Goal: Information Seeking & Learning: Check status

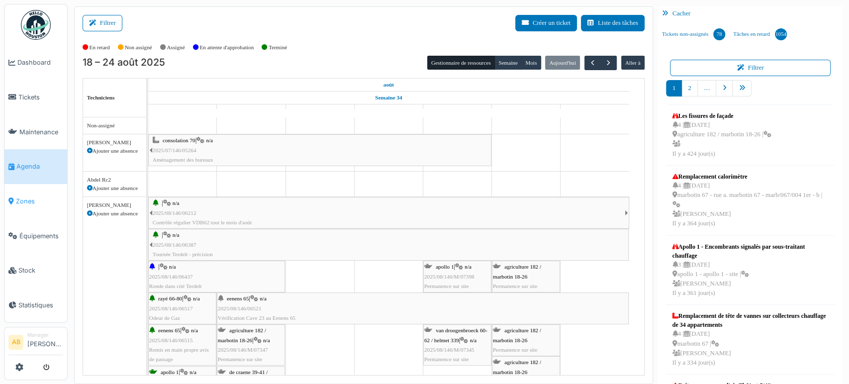
click at [13, 197] on li "Zones" at bounding box center [35, 200] width 55 height 9
drag, startPoint x: 562, startPoint y: 40, endPoint x: 541, endPoint y: -4, distance: 48.5
click at [541, 0] on html "Dashboard Tickets Maintenance Agenda Zones Équipements Stock Statistiques AB Ma…" at bounding box center [424, 192] width 849 height 384
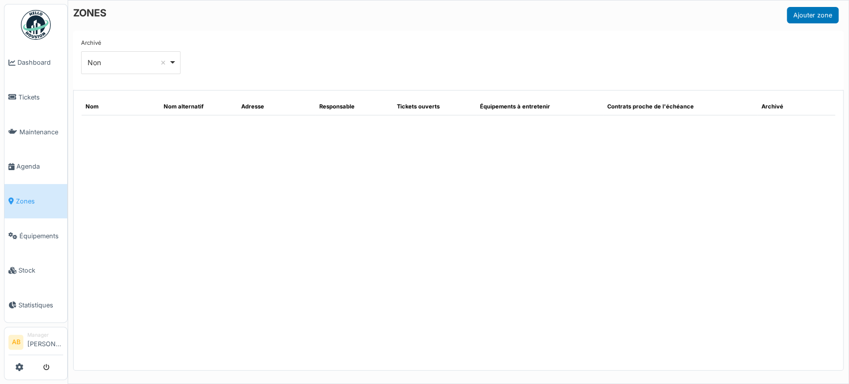
select select "***"
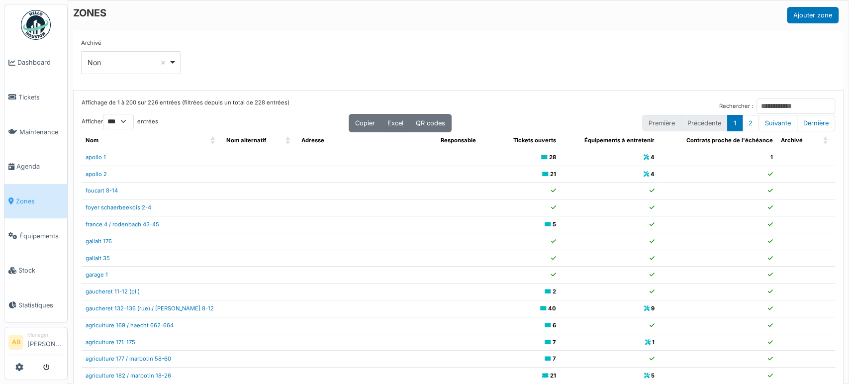
click at [47, 17] on img at bounding box center [36, 25] width 30 height 30
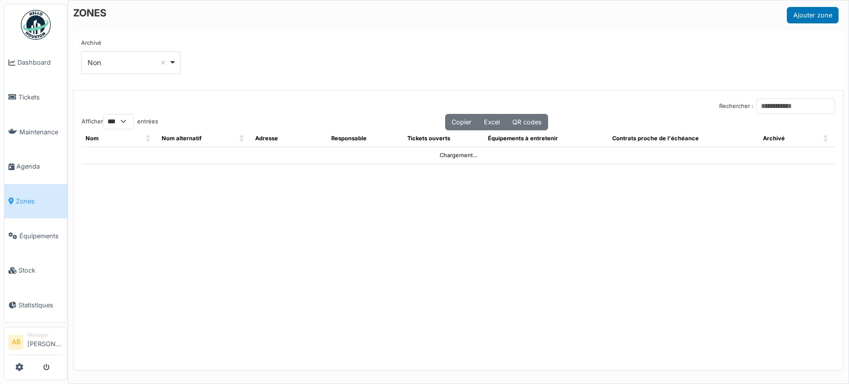
select select "***"
click at [788, 101] on input "Rechercher :" at bounding box center [796, 105] width 79 height 15
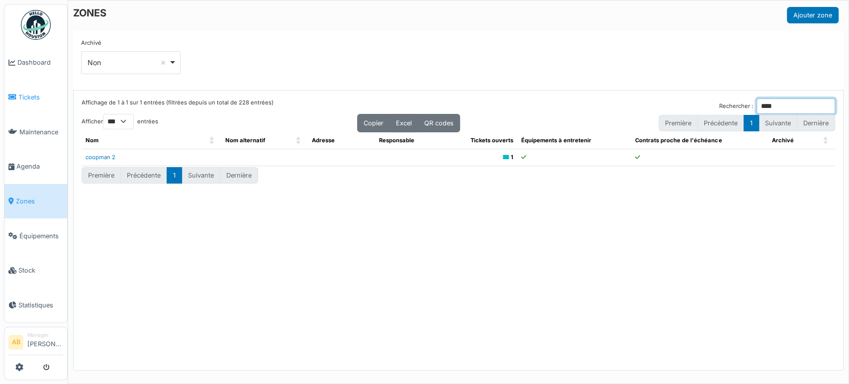
type input "****"
click at [26, 107] on link "Tickets" at bounding box center [35, 97] width 63 height 35
click at [331, 42] on div "Archivé *** Non Remove item Tous Oui Non" at bounding box center [458, 60] width 755 height 43
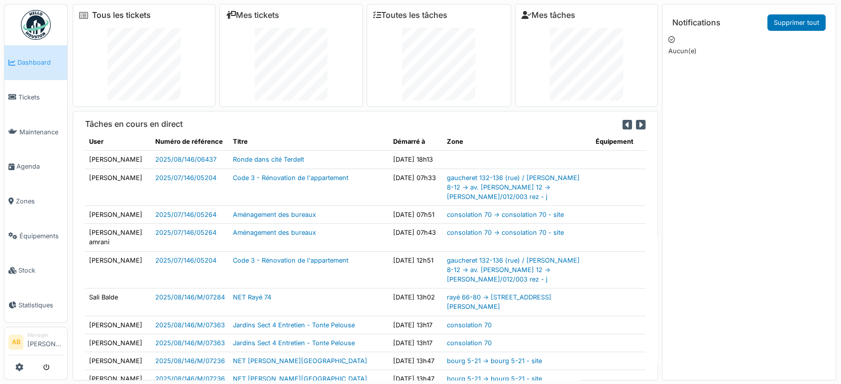
click at [119, 10] on link "Tous les tickets" at bounding box center [121, 14] width 59 height 9
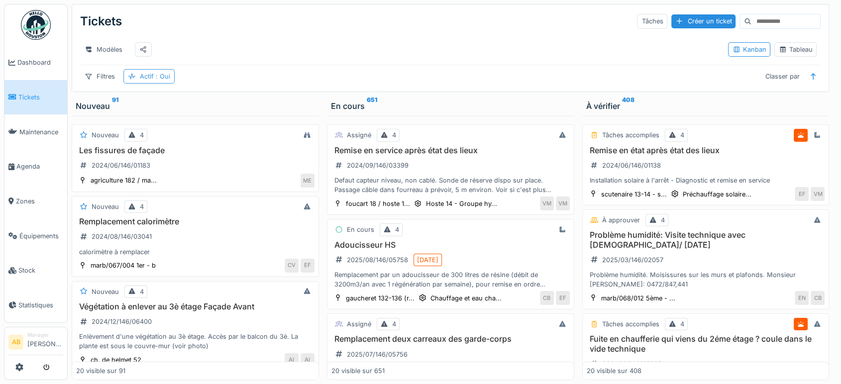
click at [156, 84] on div "Actif : Oui" at bounding box center [148, 76] width 51 height 14
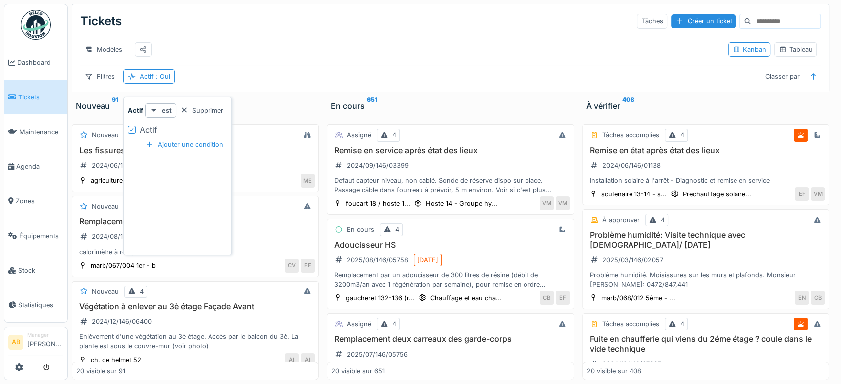
click at [133, 128] on icon at bounding box center [131, 130] width 4 height 4
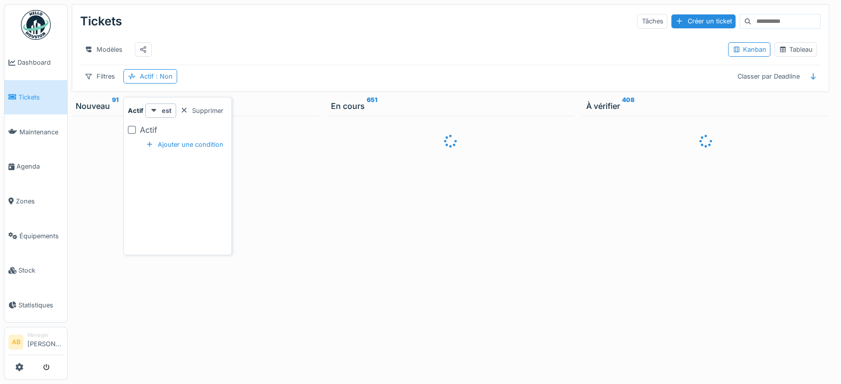
click at [776, 20] on input at bounding box center [785, 21] width 69 height 14
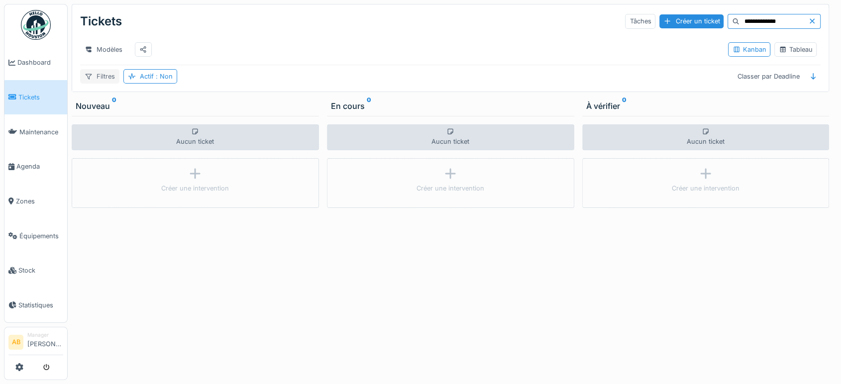
type input "**********"
click at [108, 78] on div "Filtres" at bounding box center [99, 76] width 39 height 14
drag, startPoint x: 774, startPoint y: 17, endPoint x: 529, endPoint y: 86, distance: 254.0
click at [529, 86] on div "**********" at bounding box center [450, 47] width 756 height 87
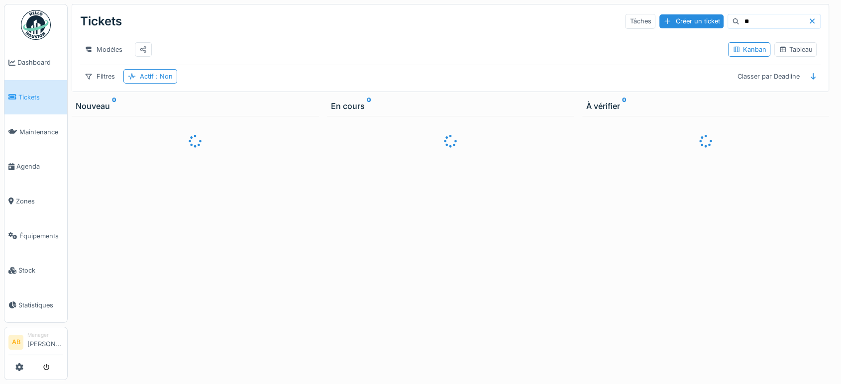
type input "*"
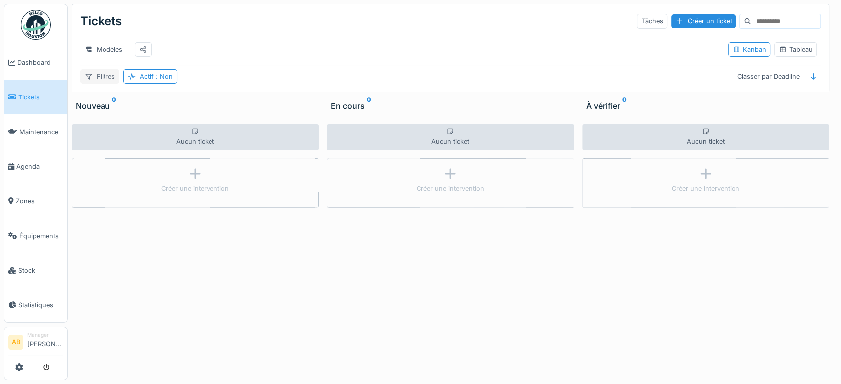
click at [96, 78] on div "Filtres" at bounding box center [99, 76] width 39 height 14
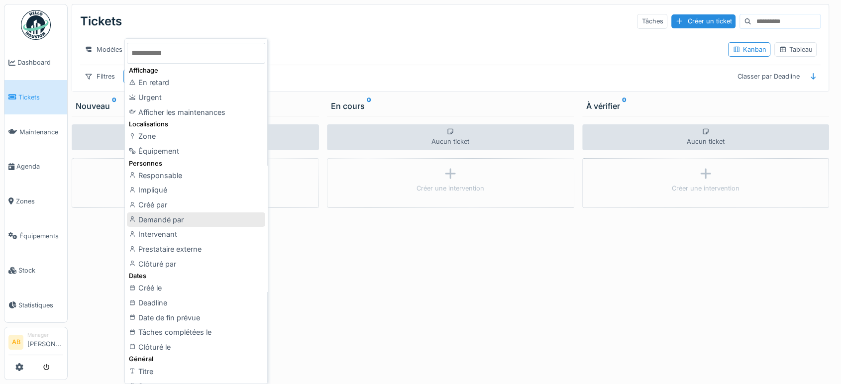
click at [219, 218] on div "Demandé par" at bounding box center [196, 219] width 138 height 15
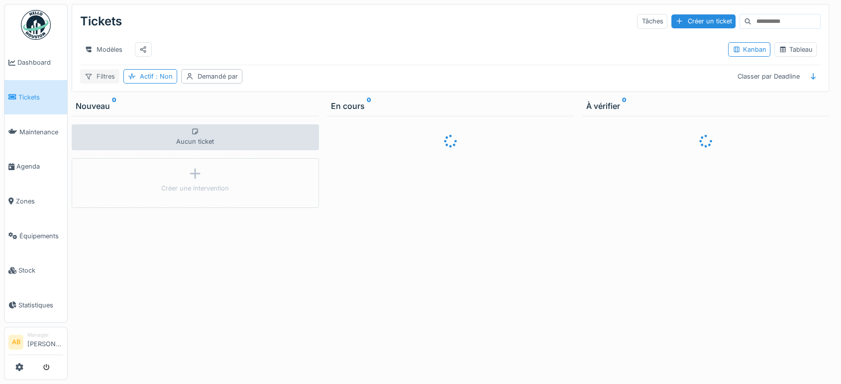
click at [102, 75] on div "Filtres" at bounding box center [99, 76] width 39 height 14
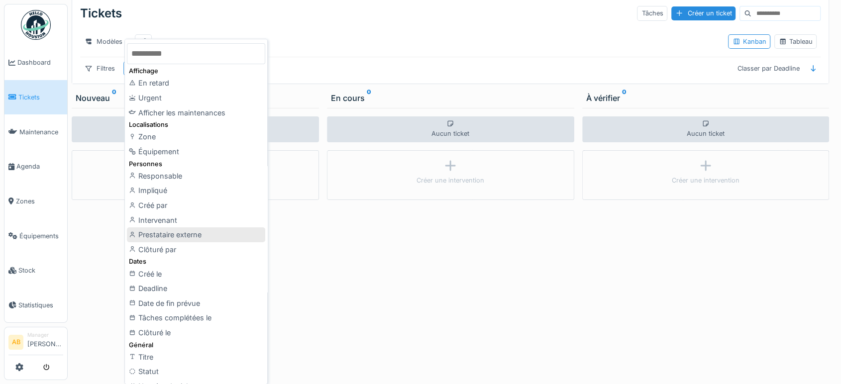
click at [217, 239] on div "Prestataire externe" at bounding box center [196, 234] width 138 height 15
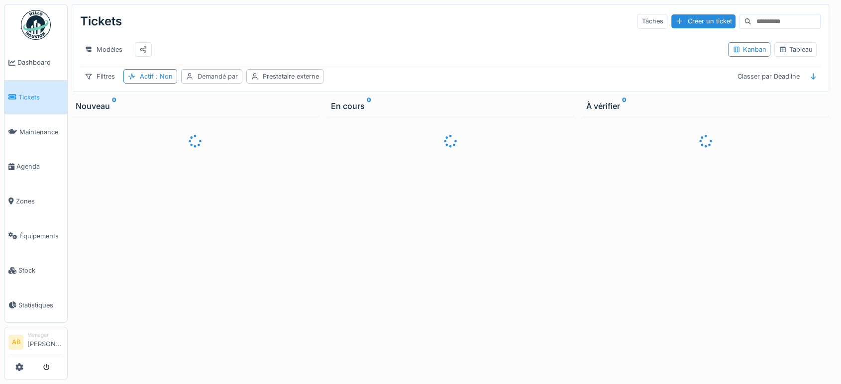
click at [207, 76] on div "Demandé par" at bounding box center [217, 76] width 40 height 9
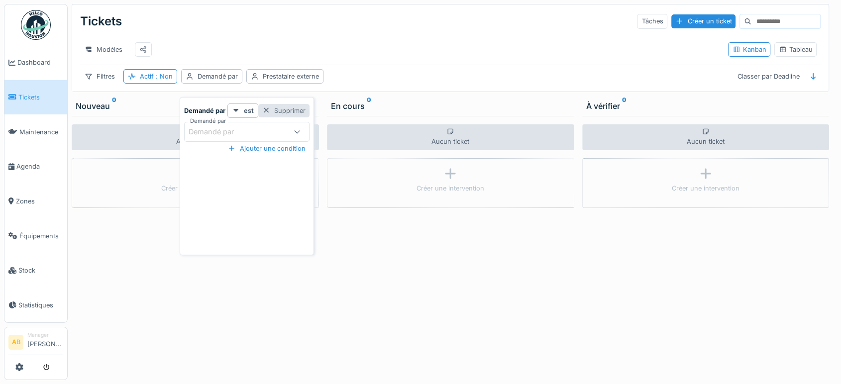
click at [294, 104] on div "Supprimer" at bounding box center [283, 110] width 51 height 13
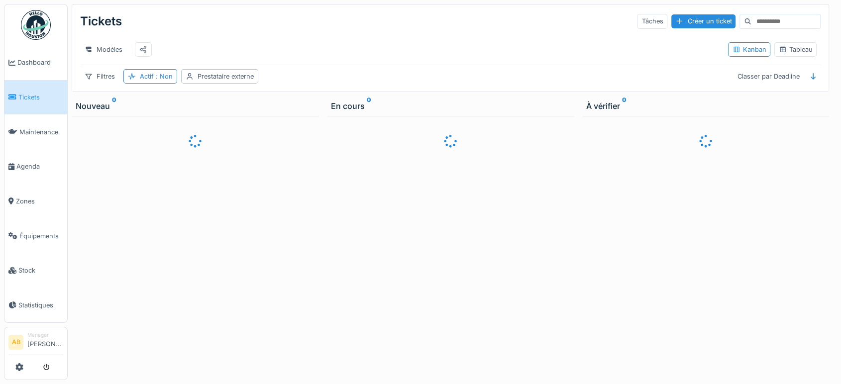
click at [291, 73] on div "Filtres Actif : Non Prestataire externe Classer par Deadline" at bounding box center [450, 76] width 740 height 14
click at [244, 78] on div "Prestataire externe" at bounding box center [225, 76] width 56 height 9
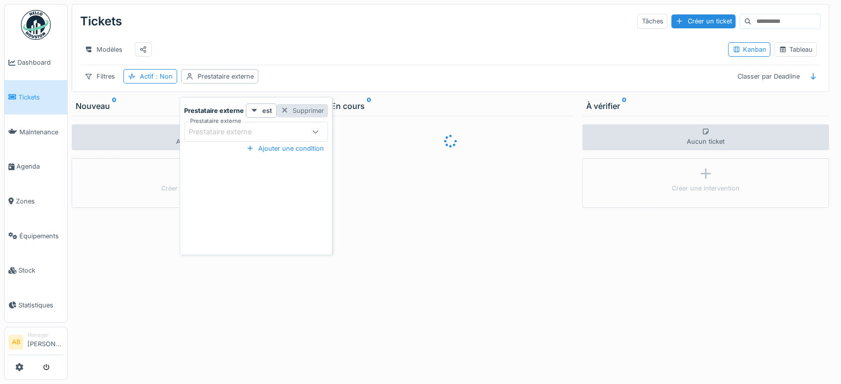
click at [305, 106] on div "Supprimer" at bounding box center [302, 110] width 51 height 13
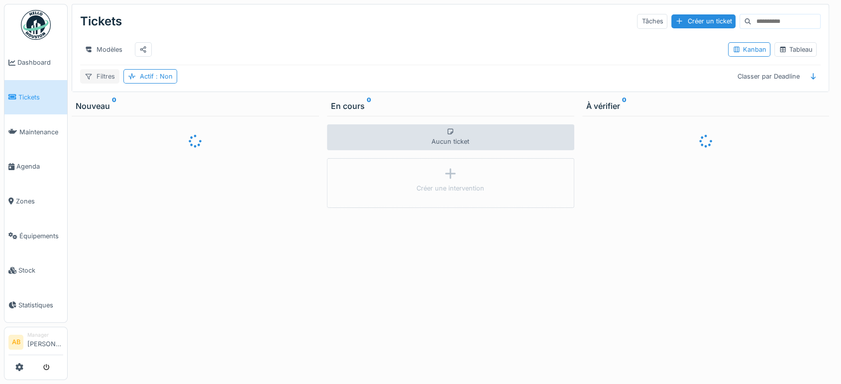
click at [108, 75] on div "Filtres" at bounding box center [99, 76] width 39 height 14
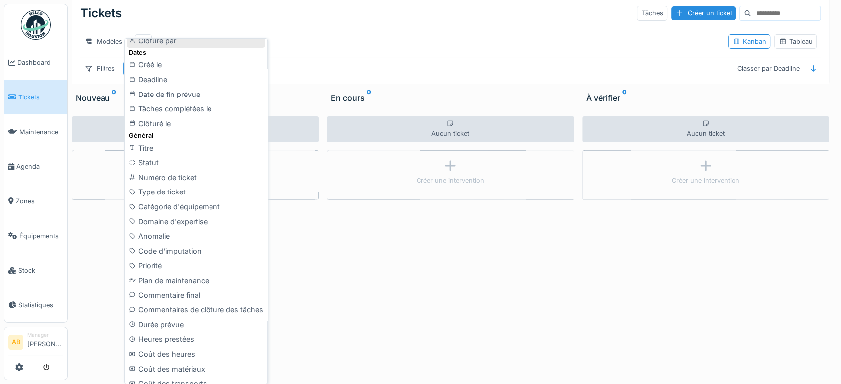
scroll to position [220, 0]
click at [187, 265] on div "Priorité" at bounding box center [196, 268] width 138 height 15
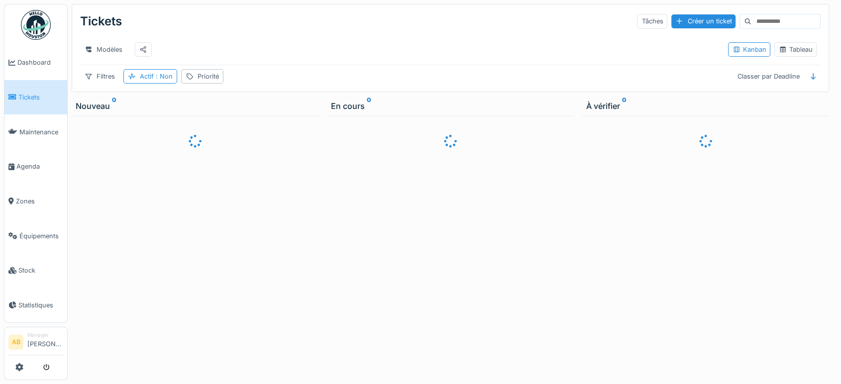
scroll to position [0, 0]
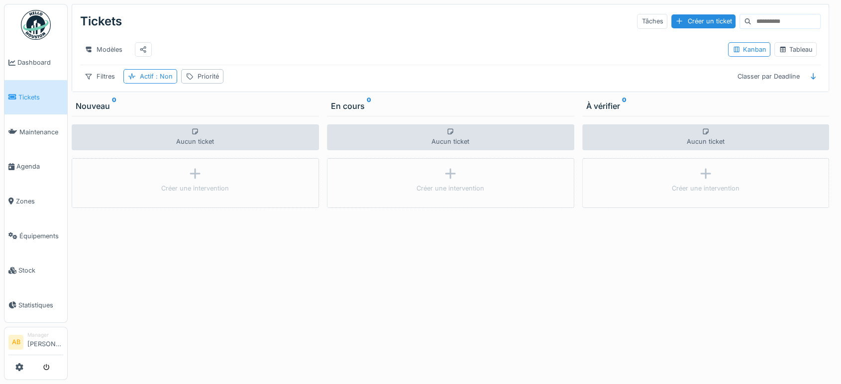
click at [33, 38] on img at bounding box center [36, 25] width 30 height 30
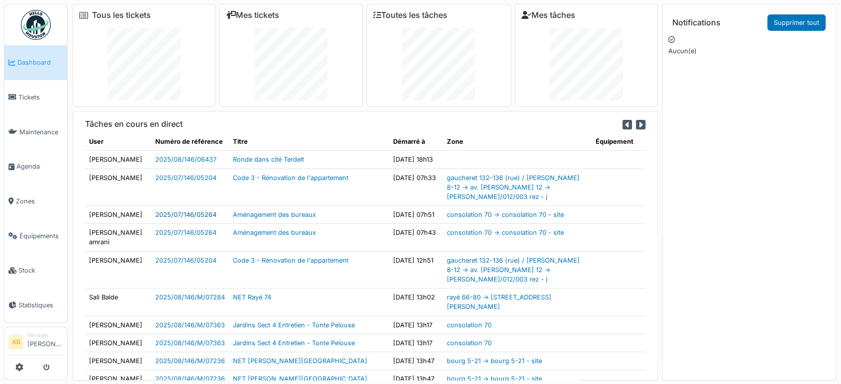
click at [176, 218] on link "2025/07/146/05264" at bounding box center [185, 214] width 61 height 7
